Goal: Ask a question: Seek information or help from site administrators or community

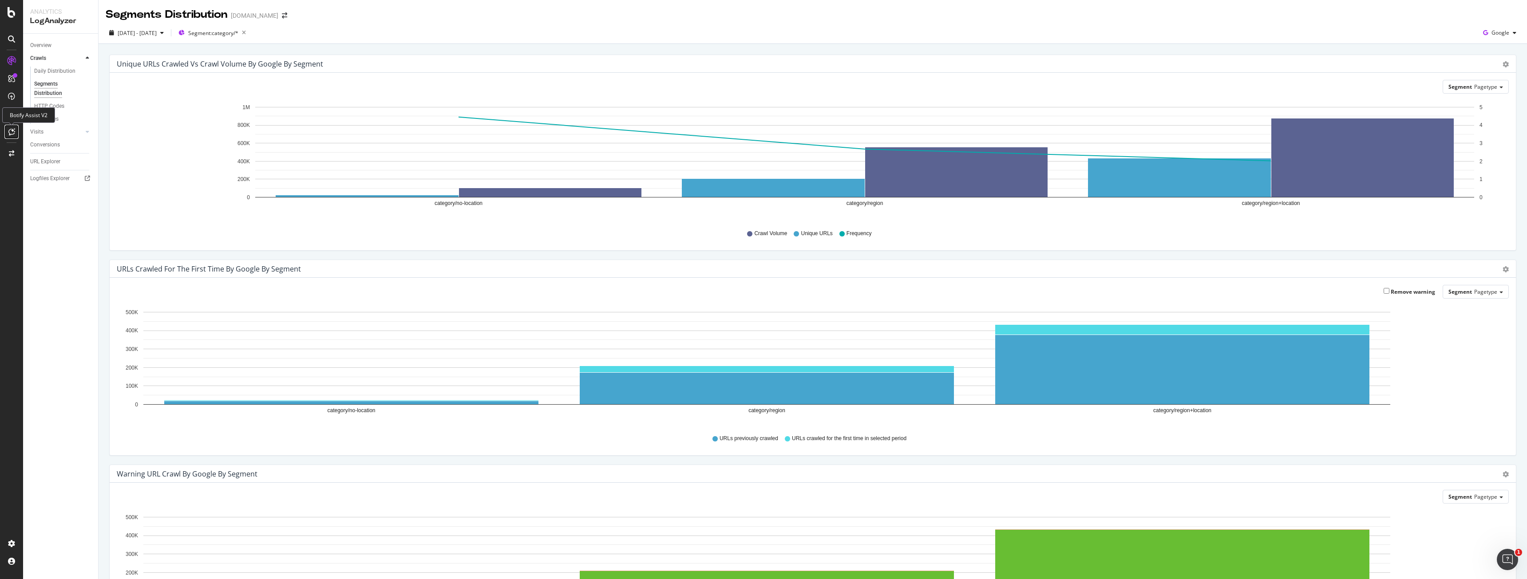
click at [8, 132] on div at bounding box center [11, 132] width 14 height 14
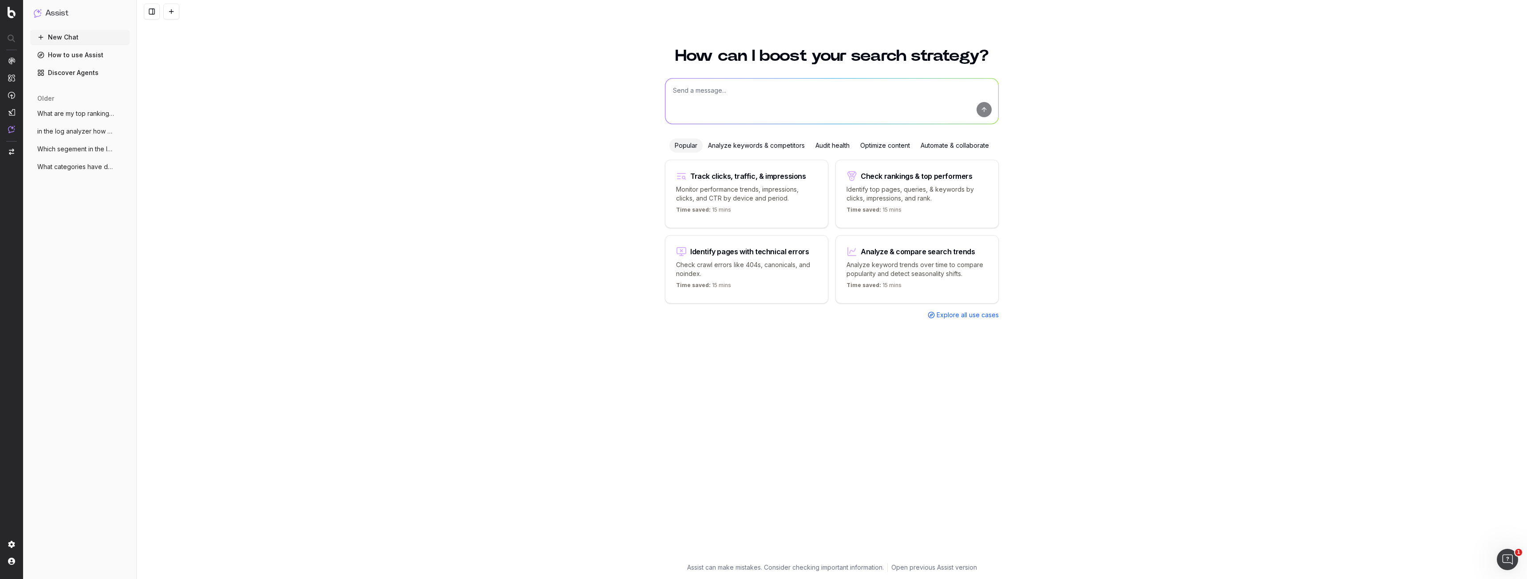
click at [789, 95] on textarea at bounding box center [831, 101] width 333 height 45
type textarea "Give me the top 20 non brand keywords with click decline in the last 3 months"
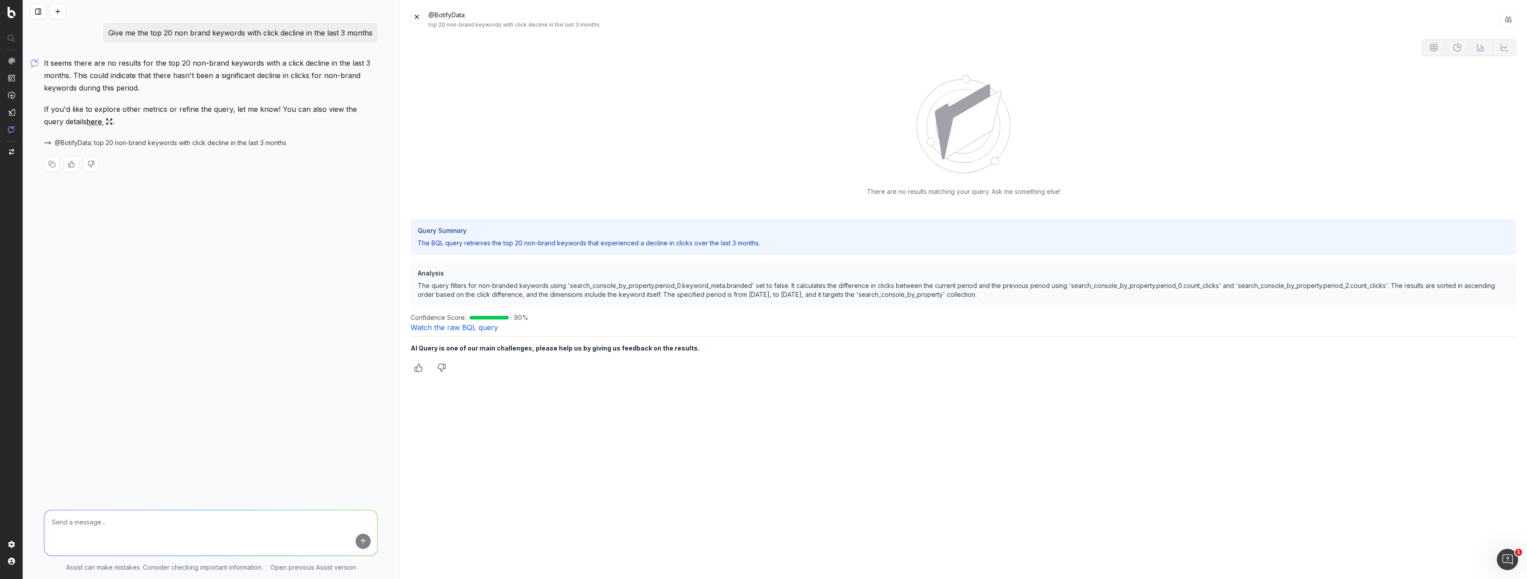
click at [604, 250] on div "Query Summary The BQL query retrieves the top 20 non-brand keywords that experi…" at bounding box center [964, 237] width 1106 height 36
click at [412, 15] on button at bounding box center [417, 17] width 12 height 12
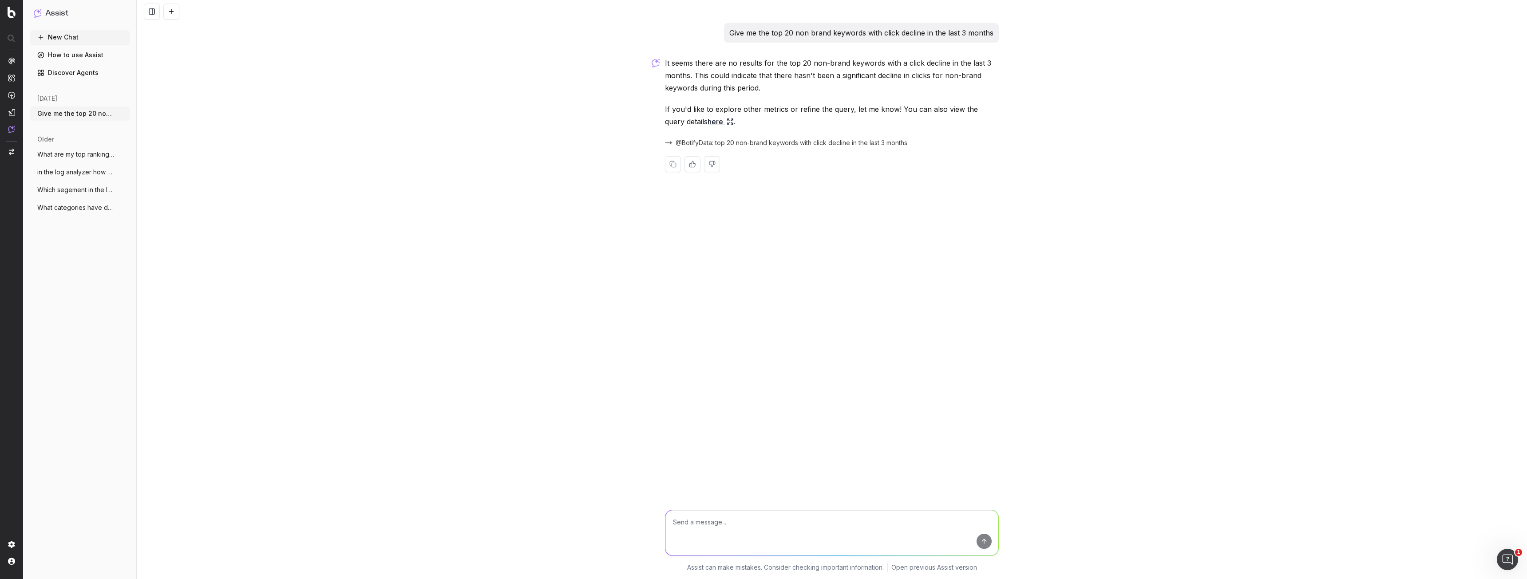
click at [65, 15] on h1 "Assist" at bounding box center [56, 13] width 23 height 12
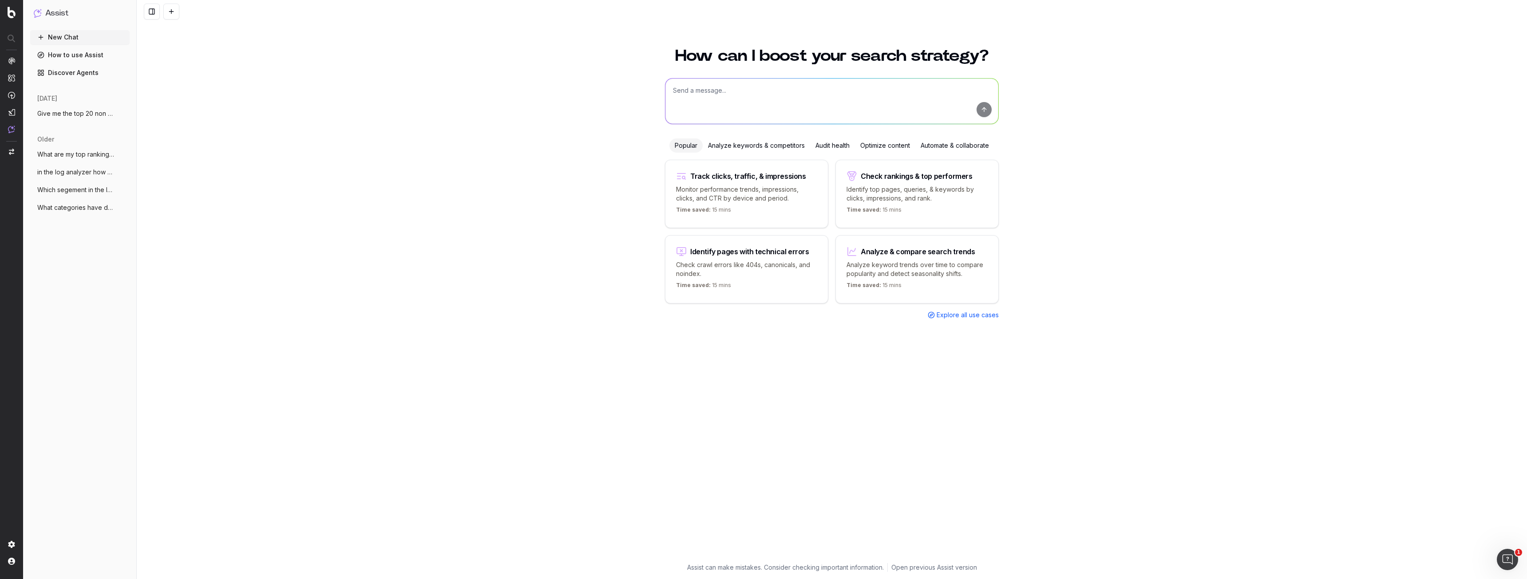
click at [761, 199] on p "Monitor performance trends, impressions, clicks, and CTR by device and period." at bounding box center [746, 194] width 141 height 18
type textarea "Change in clicks/CTR/impressions over last 28 days vs last (branded vs non-bran…"
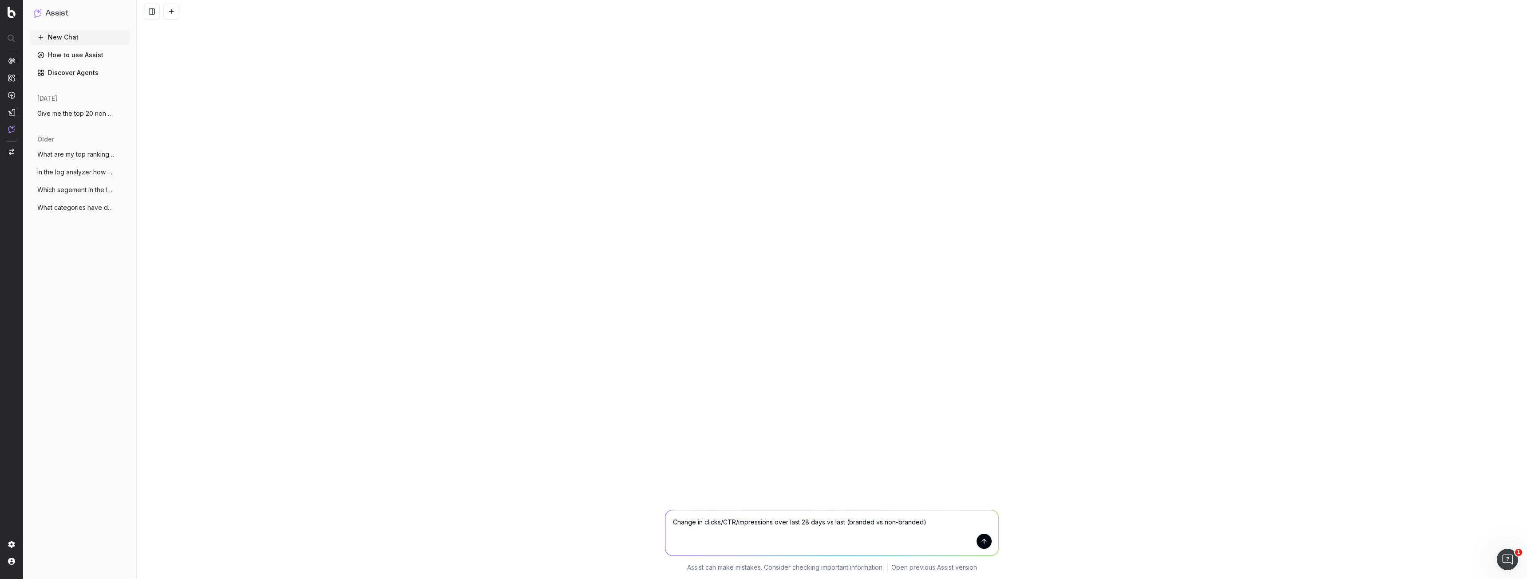
click at [991, 547] on textarea "Change in clicks/CTR/impressions over last 28 days vs last (branded vs non-bran…" at bounding box center [831, 532] width 333 height 45
click at [988, 542] on button "submit" at bounding box center [983, 541] width 15 height 15
